Goal: Task Accomplishment & Management: Manage account settings

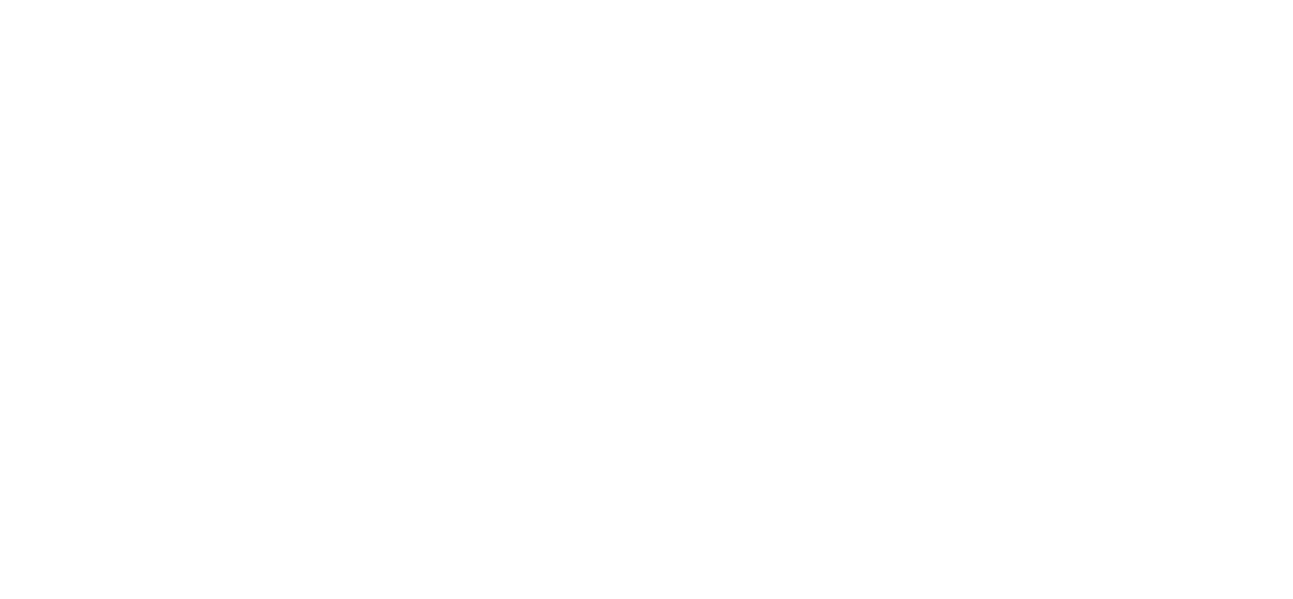
type input "mor"
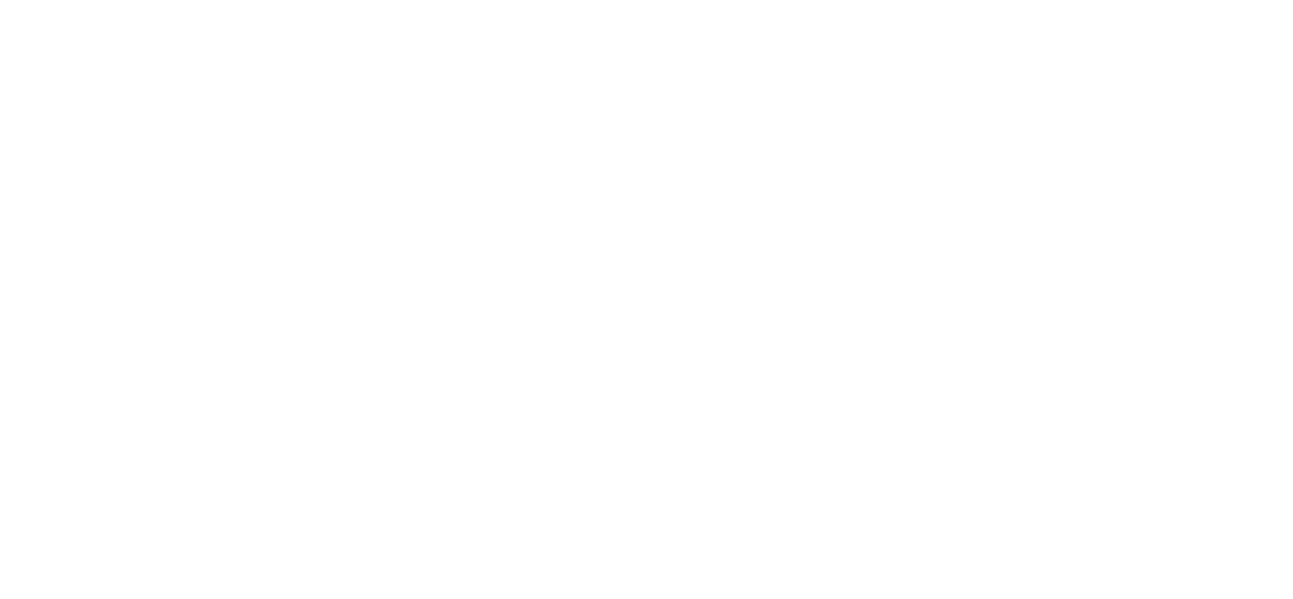
click at [303, 123] on div at bounding box center [653, 299] width 1293 height 599
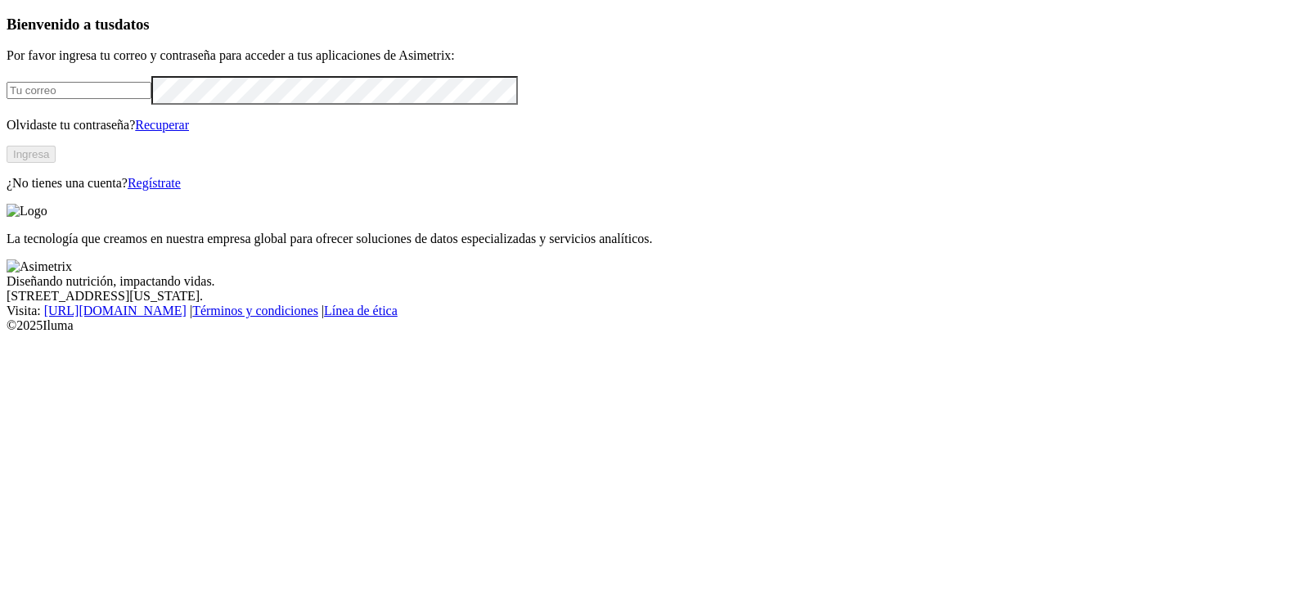
type input "[PERSON_NAME][EMAIL_ADDRESS][PERSON_NAME][DOMAIN_NAME]"
click at [56, 163] on button "Ingresa" at bounding box center [31, 154] width 49 height 17
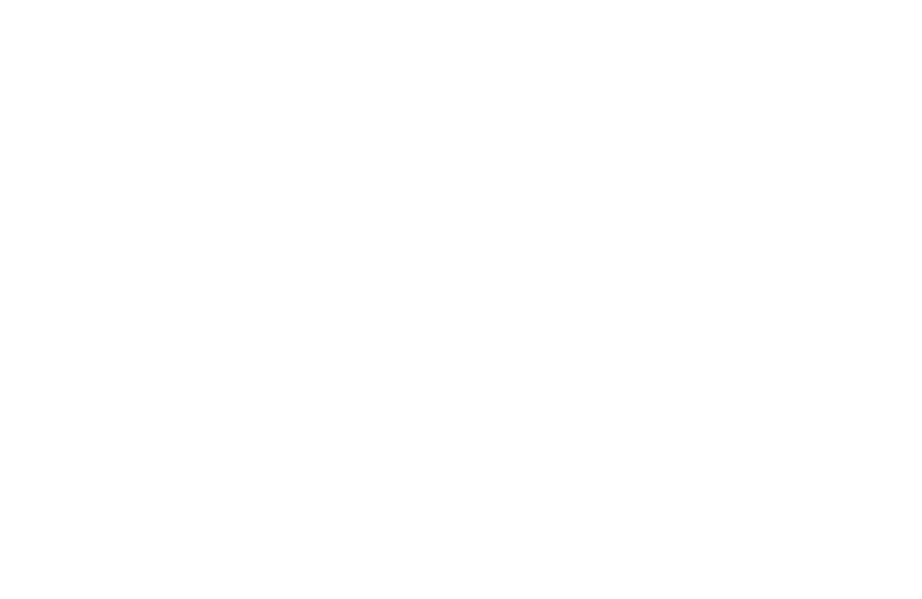
scroll to position [692, 0]
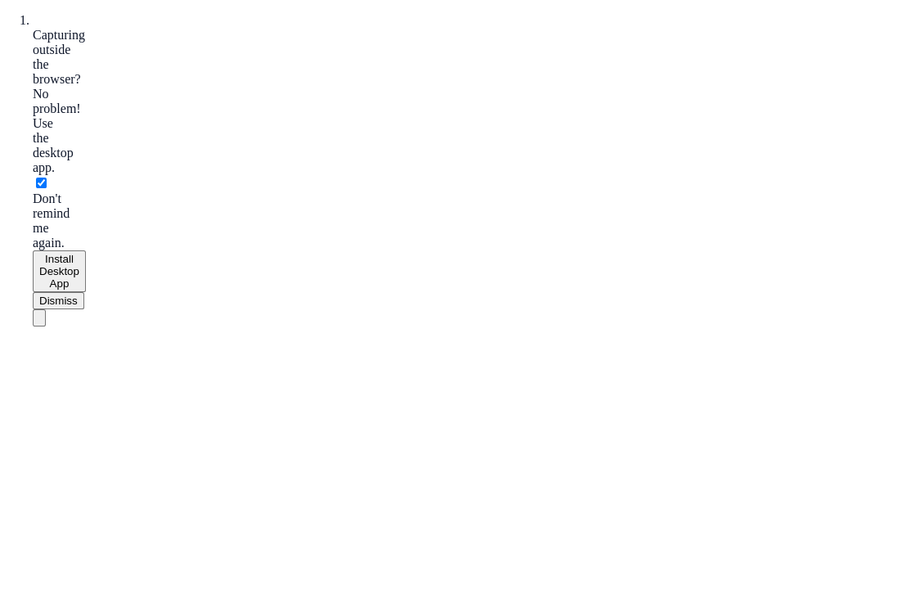
click at [327, 400] on icon "Close" at bounding box center [196, 531] width 262 height 262
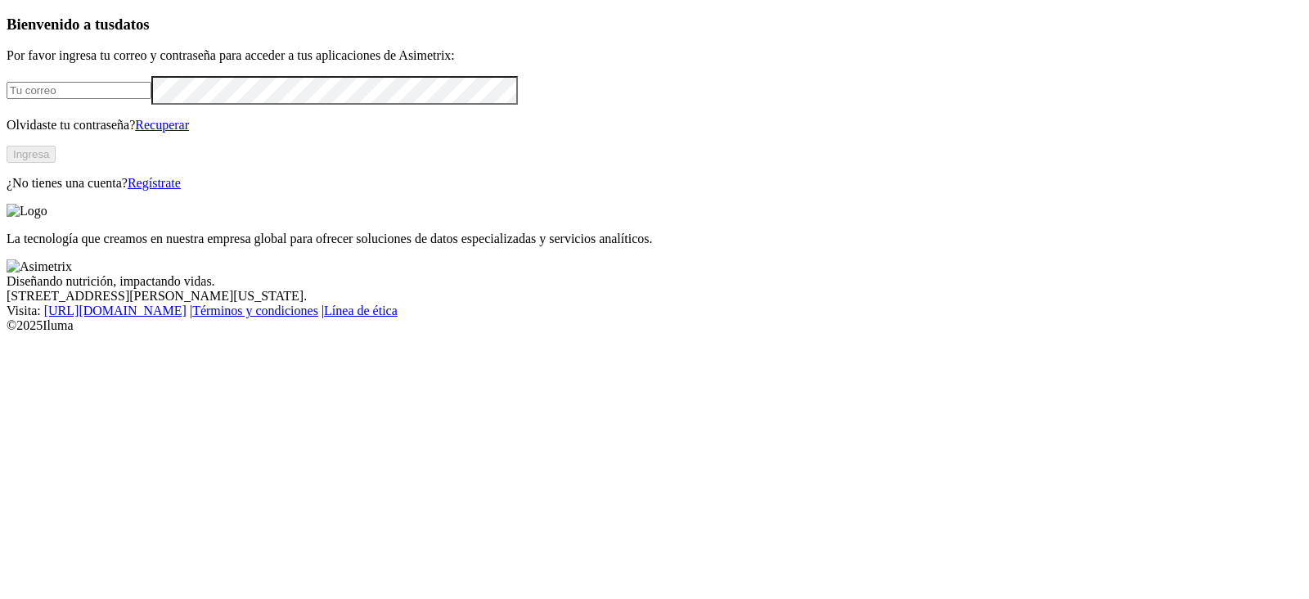
type input "[PERSON_NAME][EMAIL_ADDRESS][PERSON_NAME][DOMAIN_NAME]"
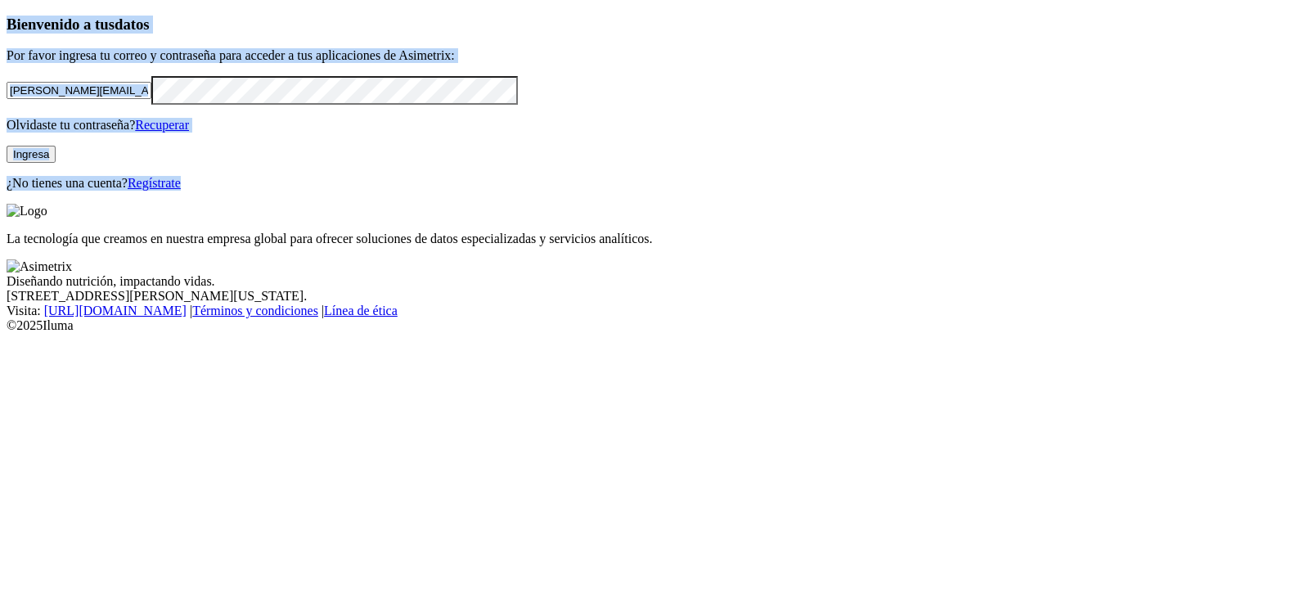
drag, startPoint x: 1292, startPoint y: 11, endPoint x: 1152, endPoint y: -22, distance: 144.4
click at [1152, 0] on html "Bienvenido a tus datos Por favor ingresa tu correo y contraseña para acceder a …" at bounding box center [654, 169] width 1309 height 339
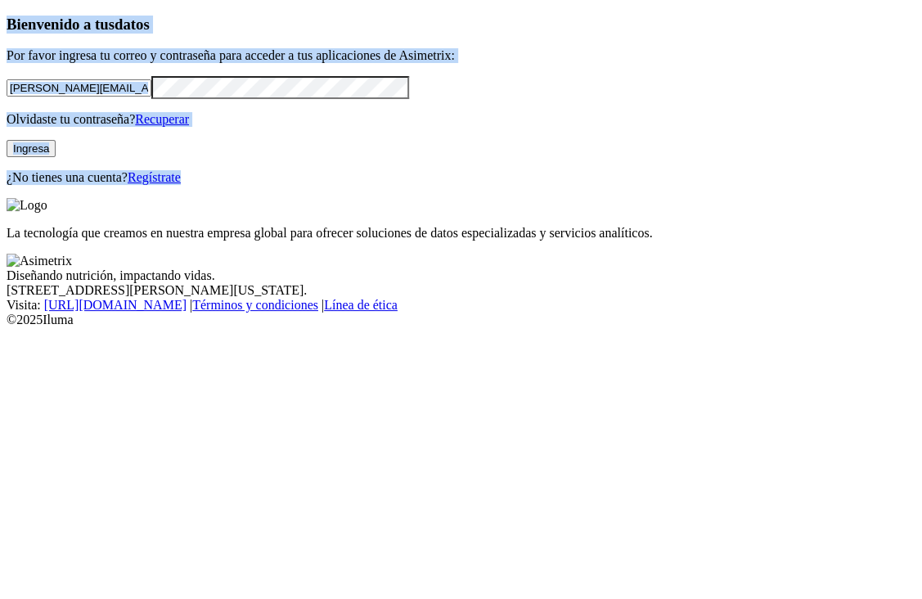
click at [327, 112] on div "Bienvenido a tus datos Por favor ingresa tu correo y contraseña para acceder a …" at bounding box center [461, 100] width 909 height 169
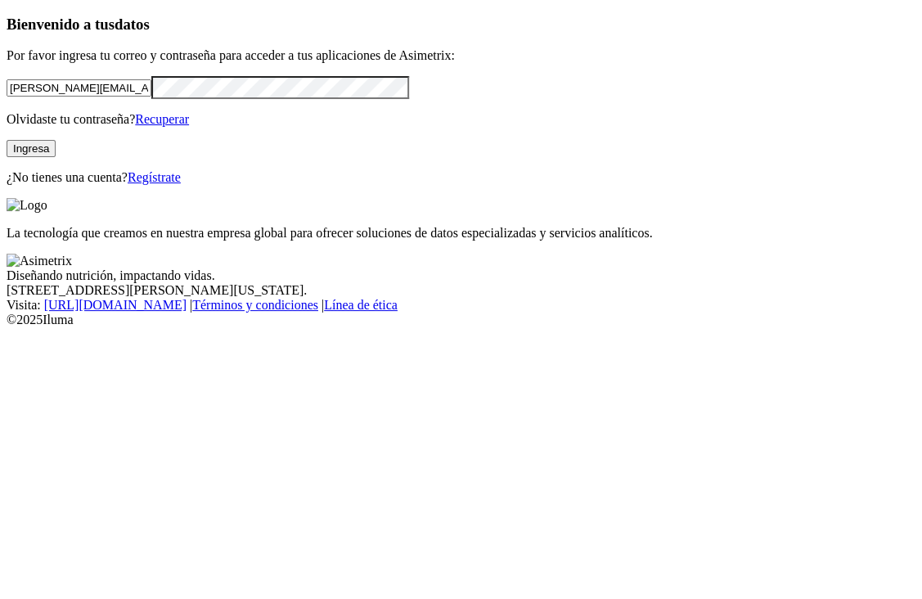
click at [56, 157] on button "Ingresa" at bounding box center [31, 148] width 49 height 17
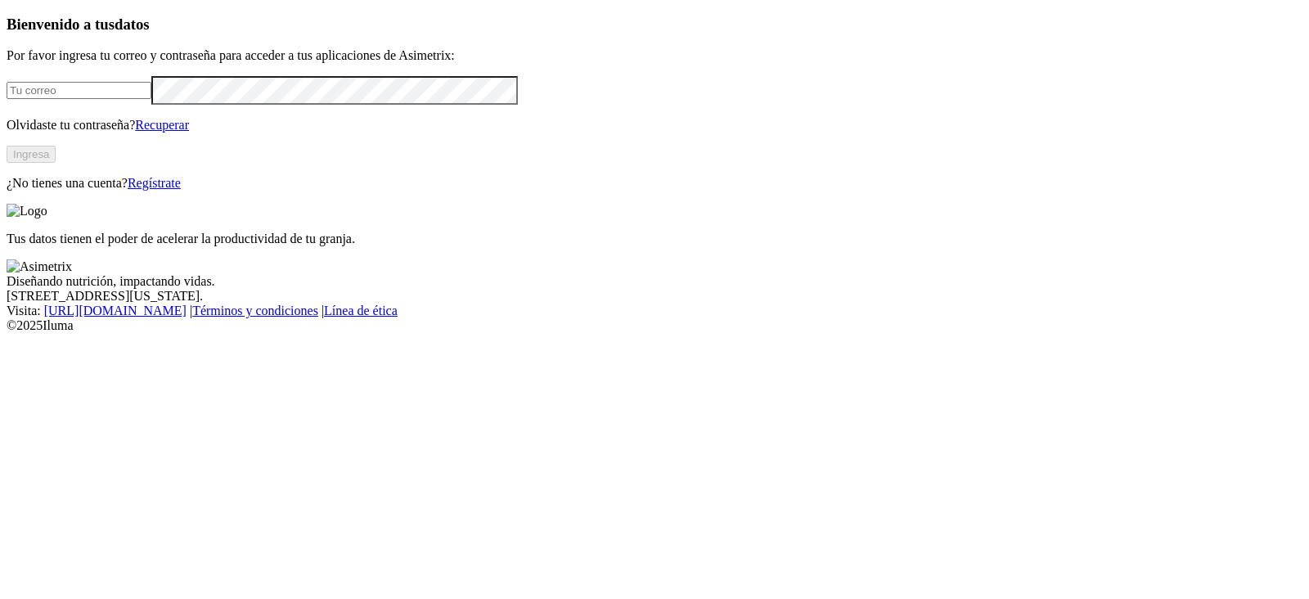
type input "[PERSON_NAME][EMAIL_ADDRESS][PERSON_NAME][DOMAIN_NAME]"
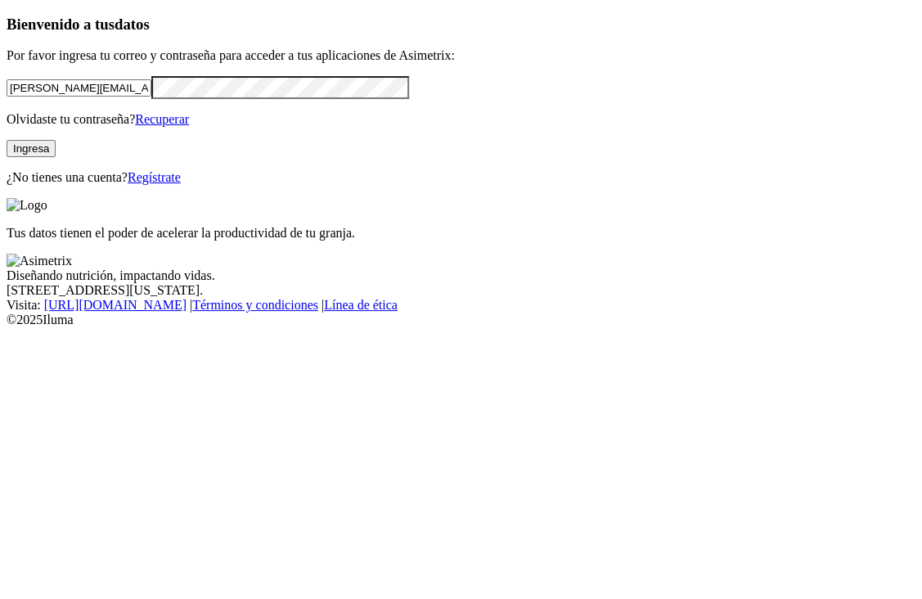
click at [56, 157] on button "Ingresa" at bounding box center [31, 148] width 49 height 17
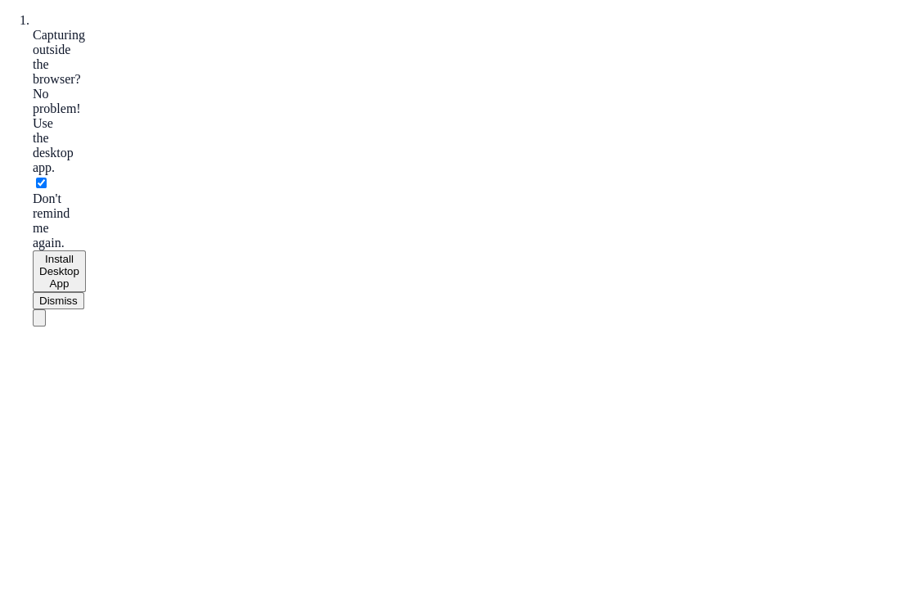
click at [33, 44] on li "Capturing outside the browser? No problem! Use the desktop app. Don't remind me…" at bounding box center [33, 169] width 0 height 313
click at [327, 400] on icon "Close" at bounding box center [196, 531] width 262 height 262
click at [84, 292] on button "Dismiss" at bounding box center [59, 300] width 52 height 17
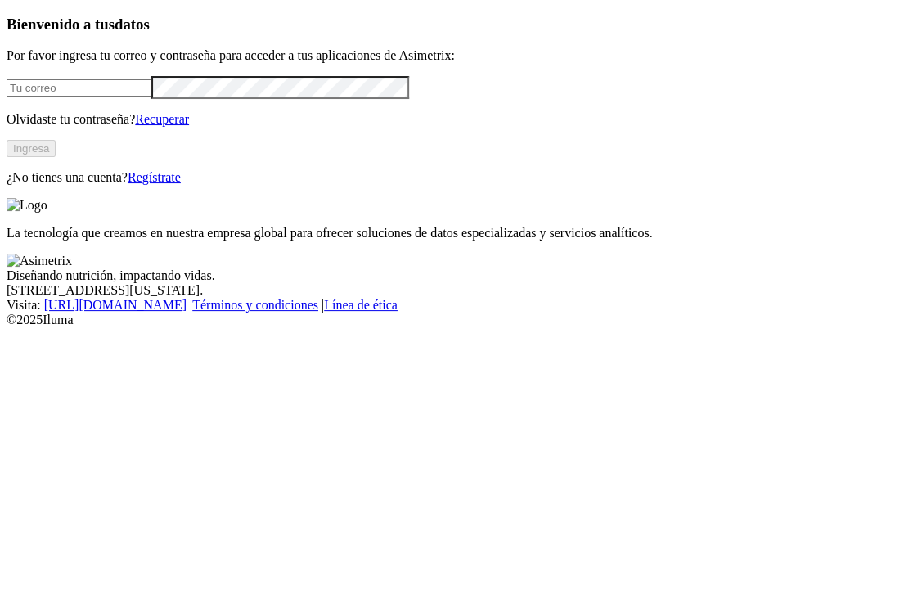
type input "[PERSON_NAME][EMAIL_ADDRESS][PERSON_NAME][DOMAIN_NAME]"
click at [56, 157] on button "Ingresa" at bounding box center [31, 148] width 49 height 17
